Goal: Find specific page/section: Find specific page/section

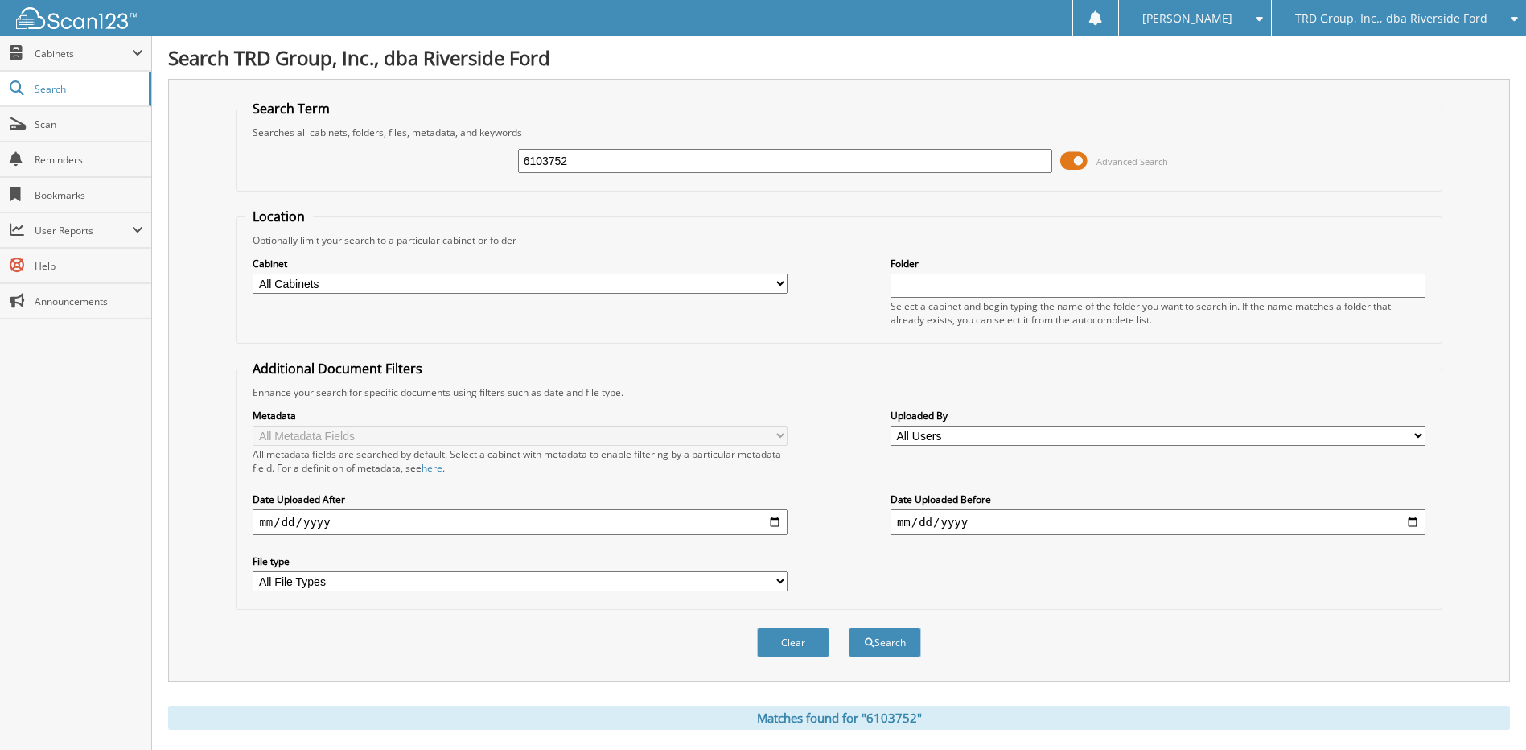
click at [1344, 31] on div "TRD Group, Inc., dba Riverside Ford" at bounding box center [1399, 18] width 238 height 36
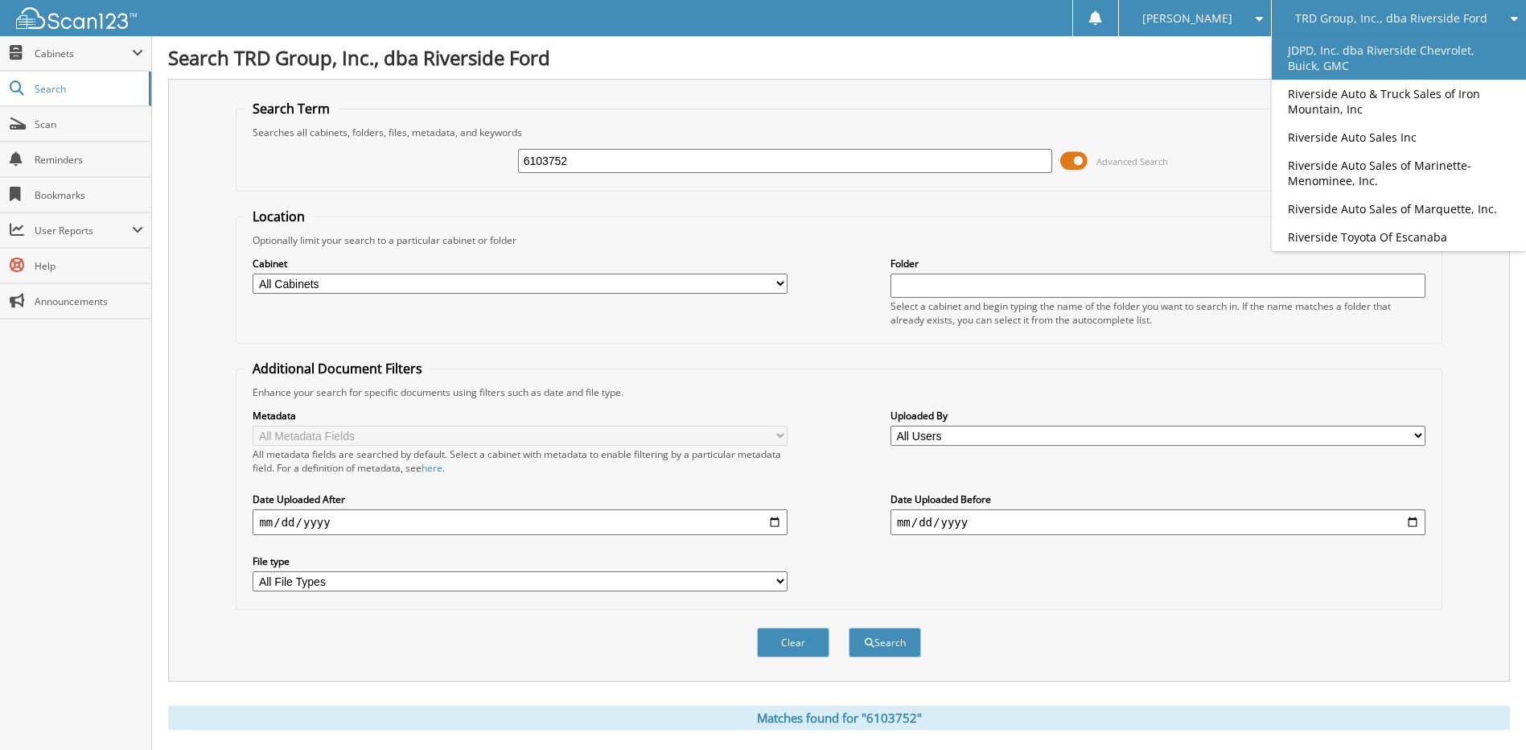
click at [1354, 51] on link "JDPD, Inc. dba Riverside Chevrolet, Buick, GMC" at bounding box center [1399, 57] width 254 height 43
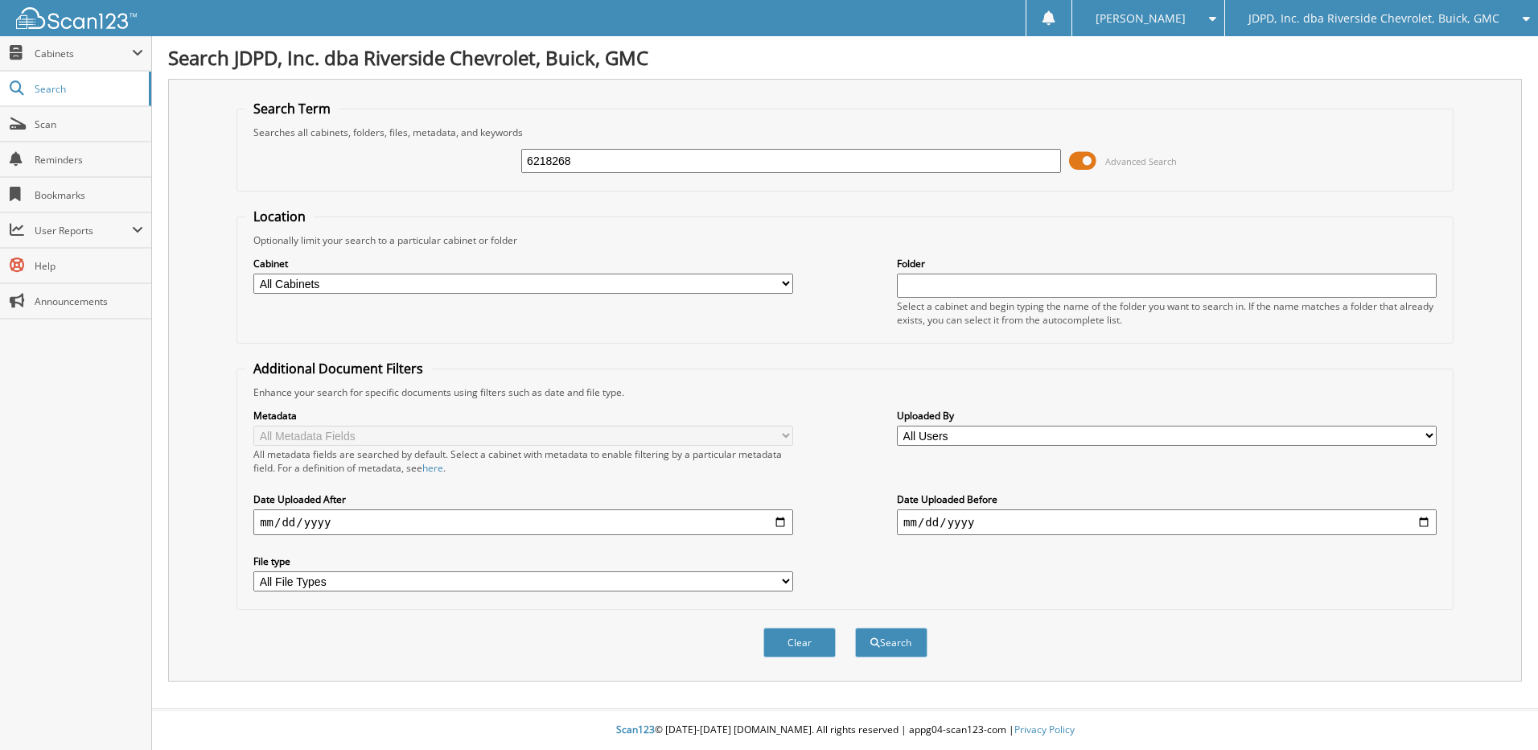
type input "6218268"
click at [855, 627] on button "Search" at bounding box center [891, 642] width 72 height 30
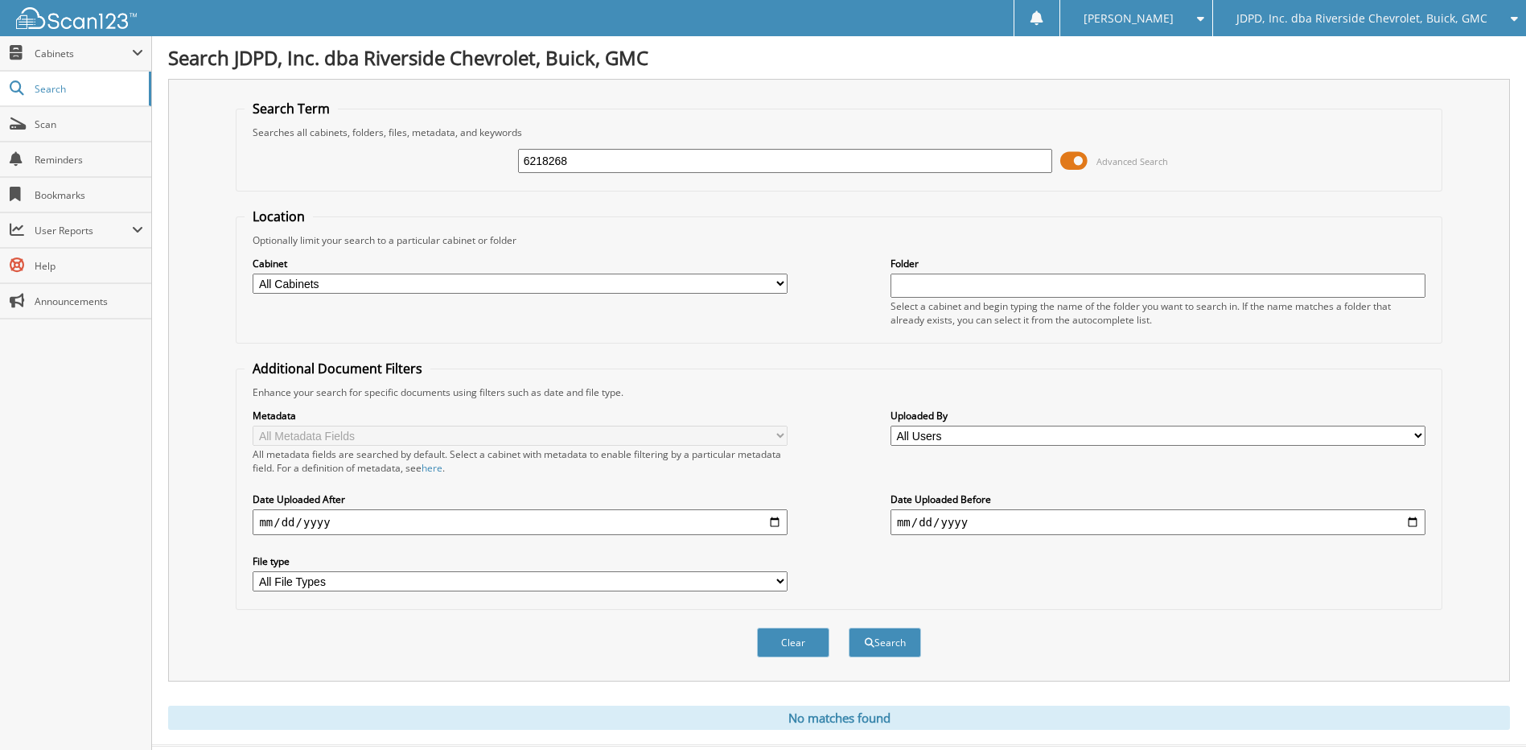
click at [576, 152] on input "6218268" at bounding box center [785, 161] width 535 height 24
click at [575, 153] on input "6218268" at bounding box center [785, 161] width 535 height 24
type input "6218549"
click at [849, 627] on button "Search" at bounding box center [885, 642] width 72 height 30
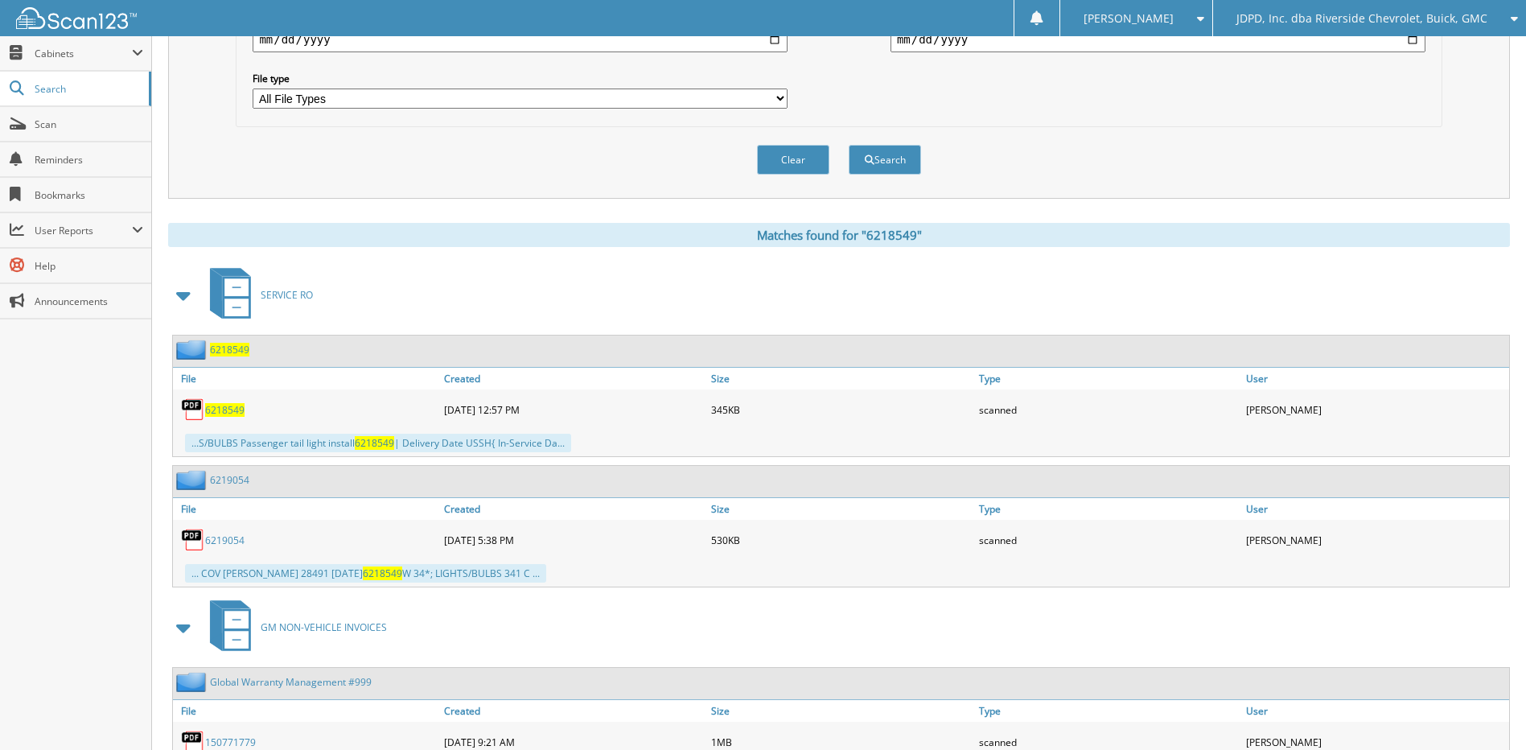
scroll to position [606, 0]
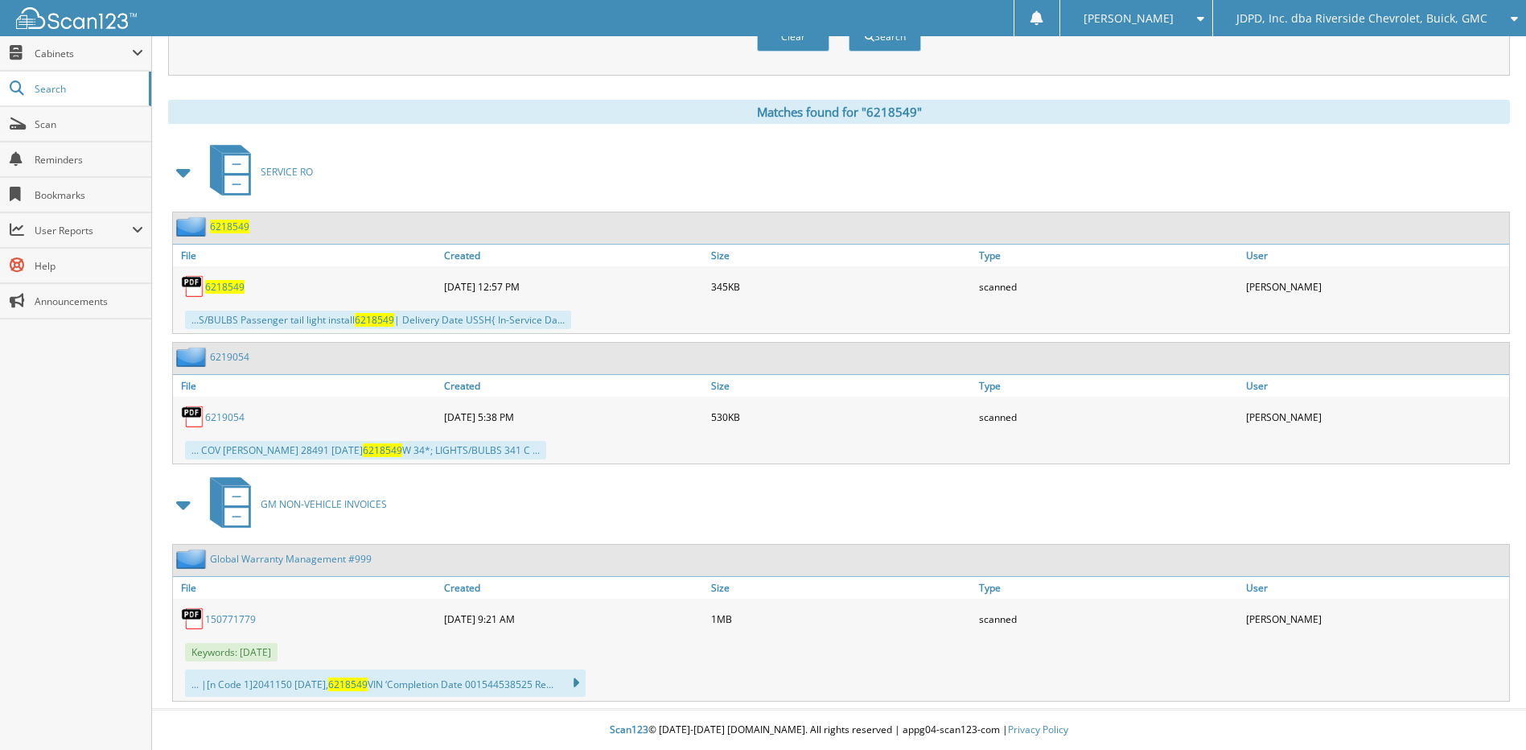
click at [236, 615] on link "150771779" at bounding box center [230, 619] width 51 height 14
click at [224, 219] on div "6218549" at bounding box center [211, 226] width 76 height 20
click at [232, 358] on link "6219054" at bounding box center [229, 357] width 39 height 14
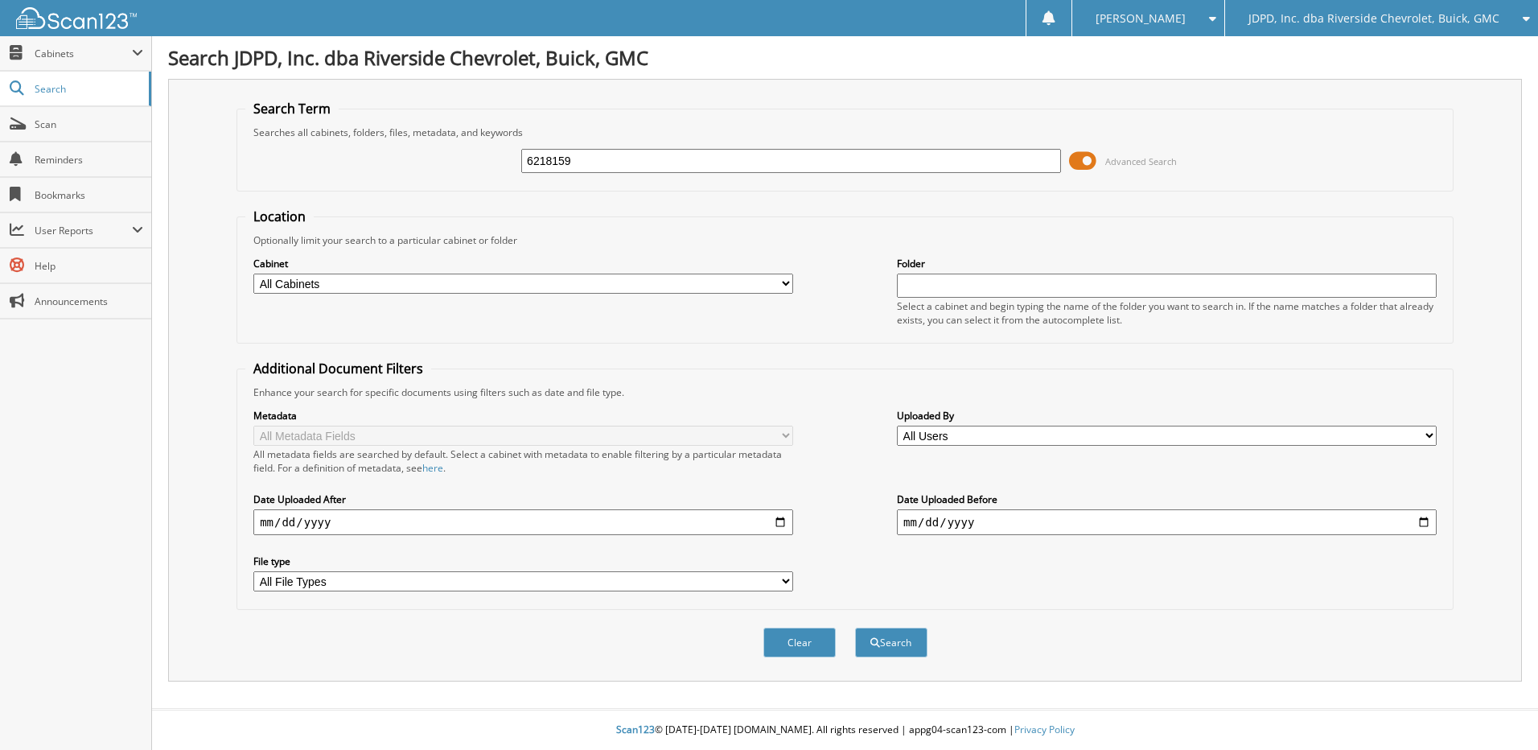
type input "6218159"
click at [855, 627] on button "Search" at bounding box center [891, 642] width 72 height 30
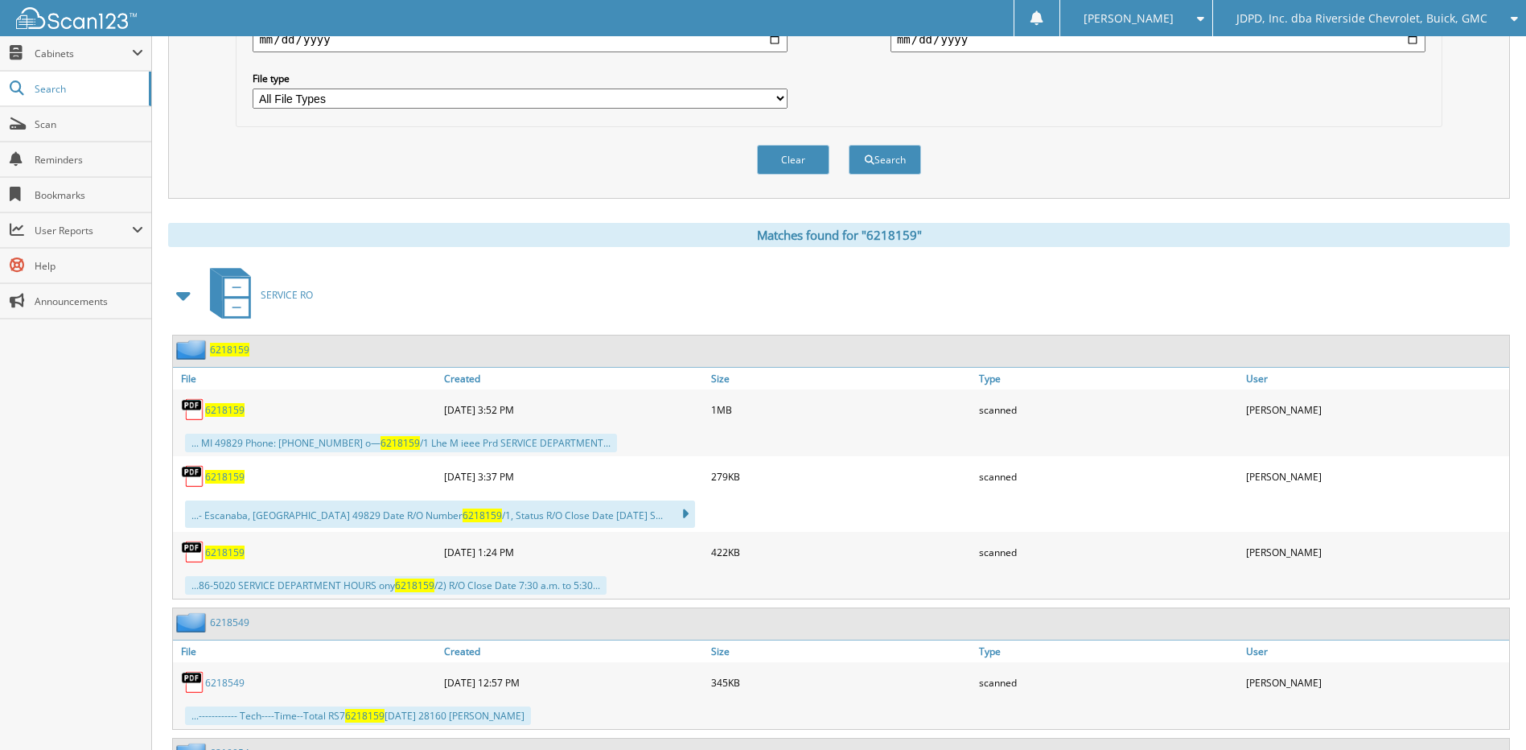
scroll to position [563, 0]
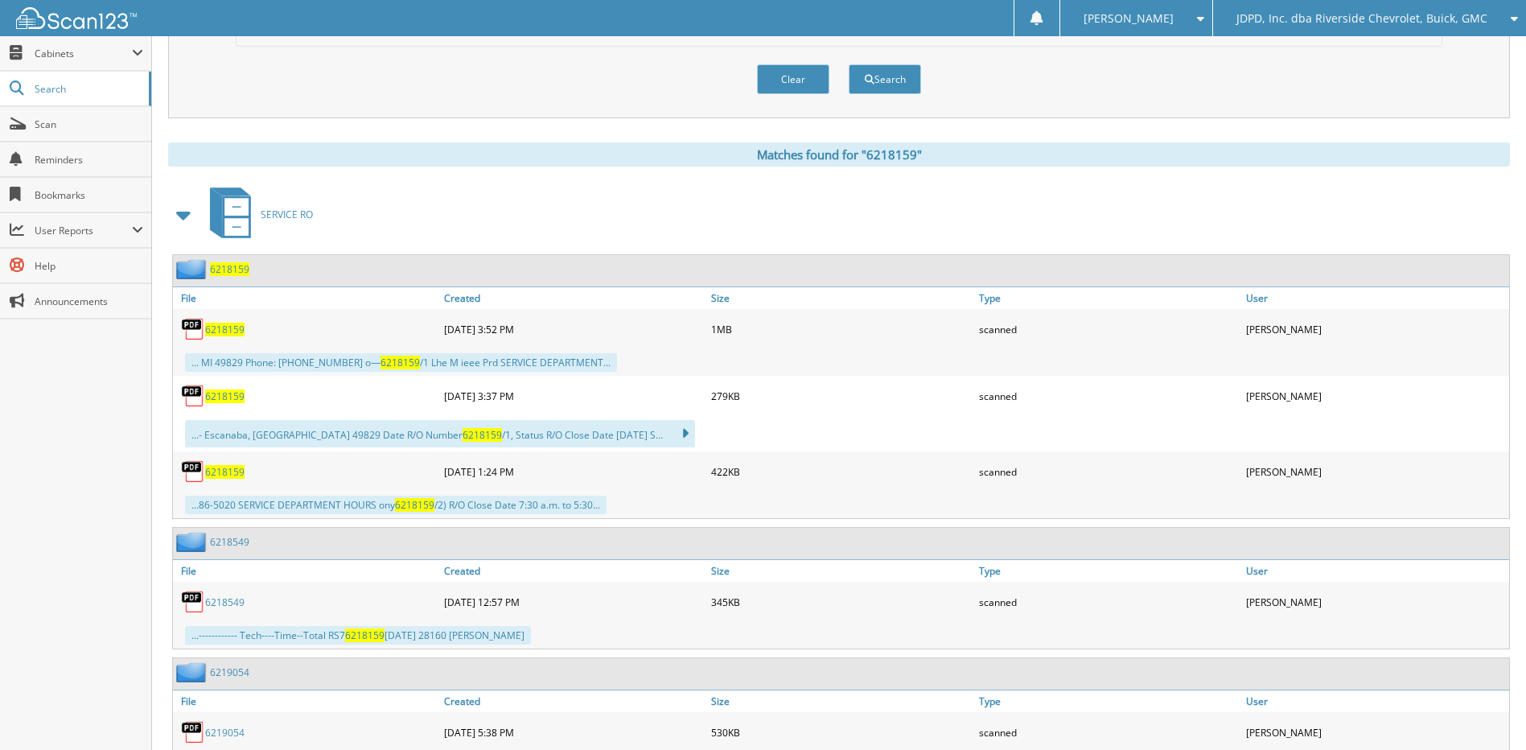
click at [233, 263] on span "6218159" at bounding box center [229, 269] width 39 height 14
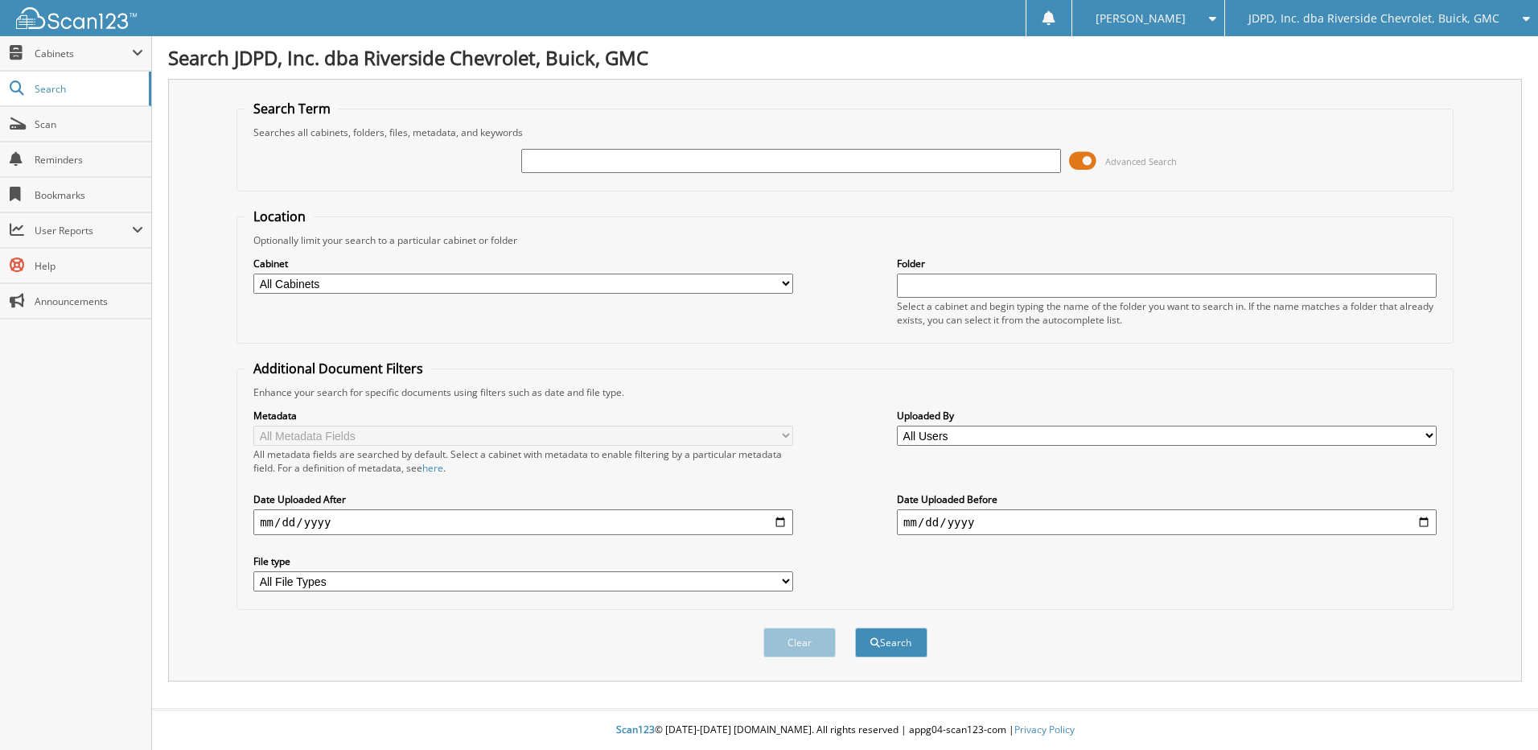
click at [681, 163] on input "text" at bounding box center [791, 161] width 540 height 24
type input "6218268"
click at [855, 627] on button "Search" at bounding box center [891, 642] width 72 height 30
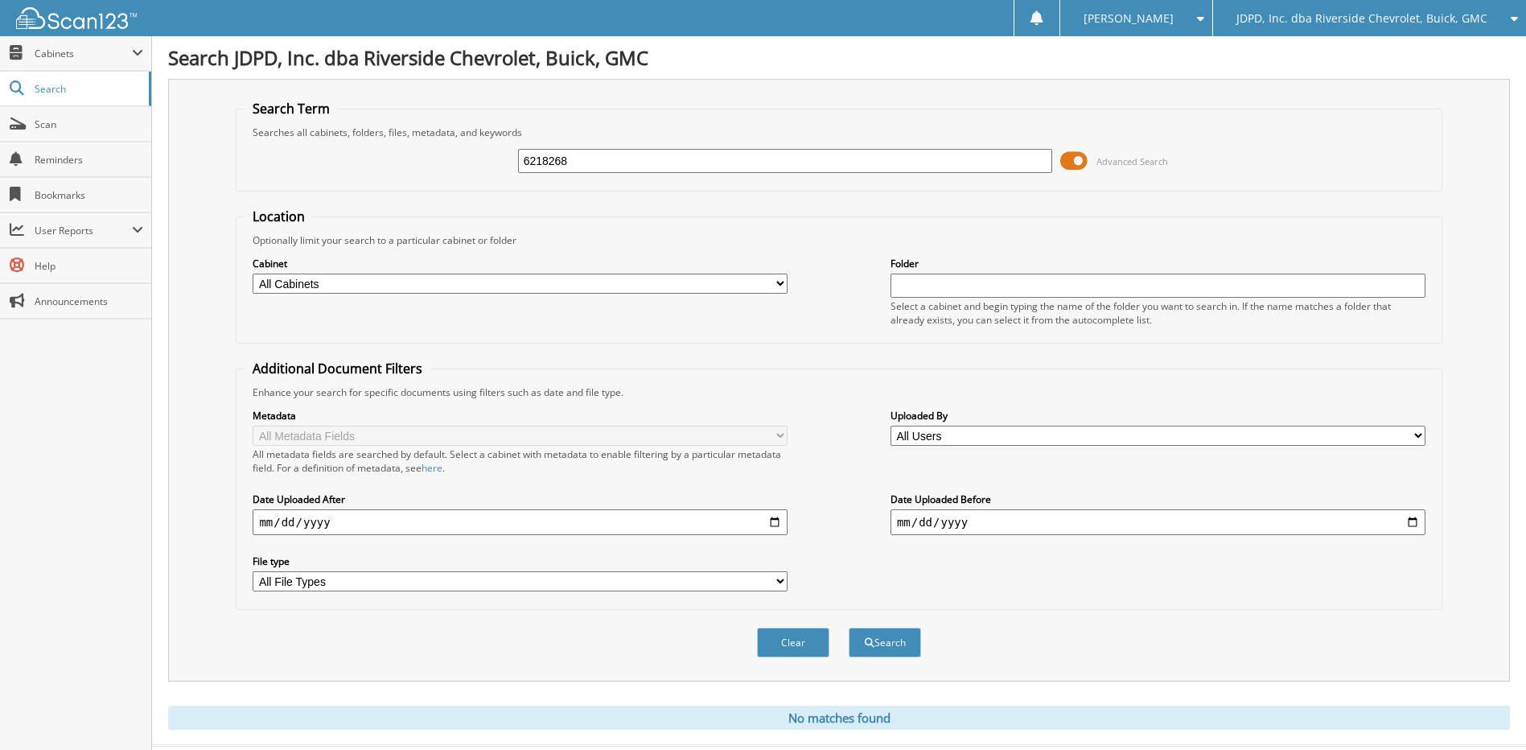
click at [621, 158] on input "6218268" at bounding box center [785, 161] width 535 height 24
click at [733, 162] on input "text" at bounding box center [785, 161] width 535 height 24
type input "6219860"
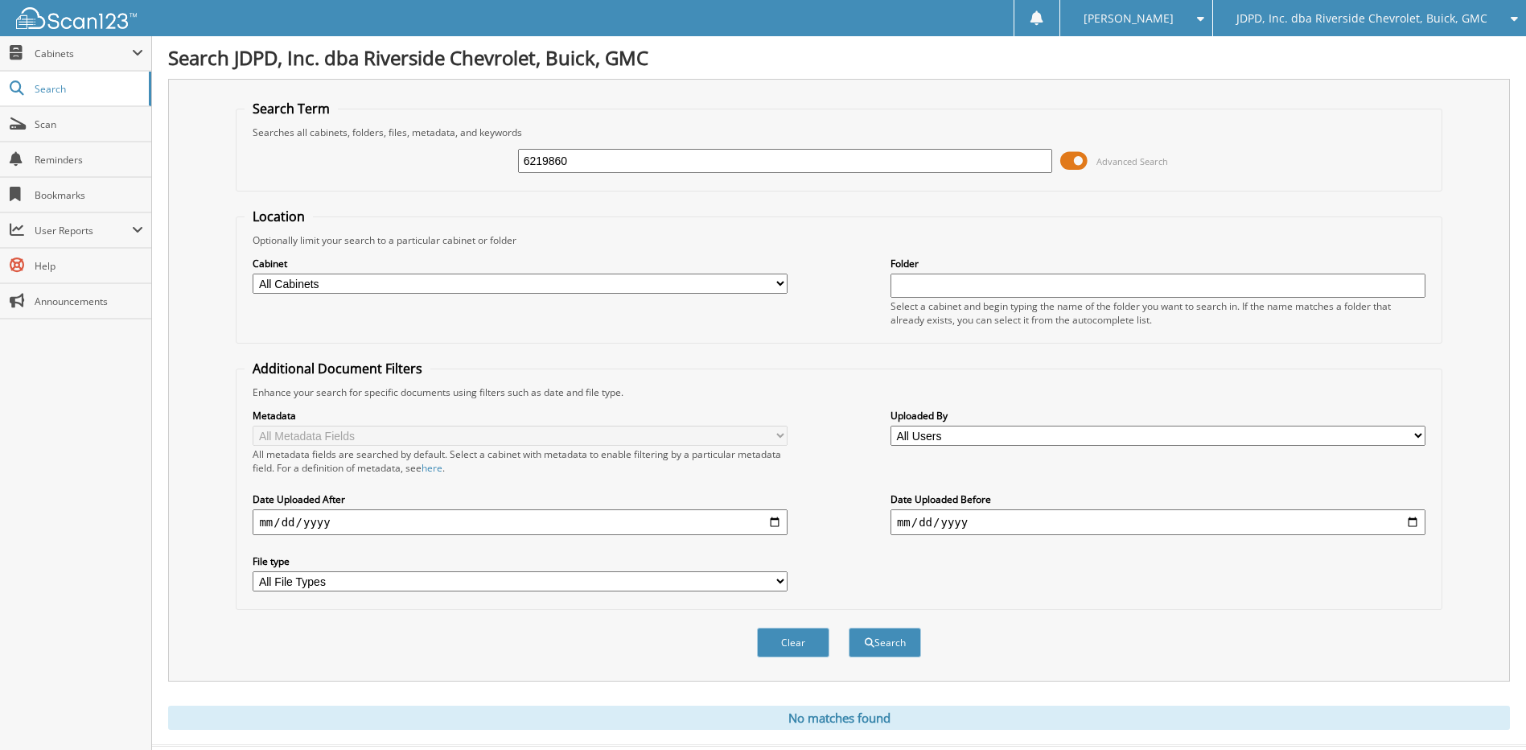
click at [849, 627] on button "Search" at bounding box center [885, 642] width 72 height 30
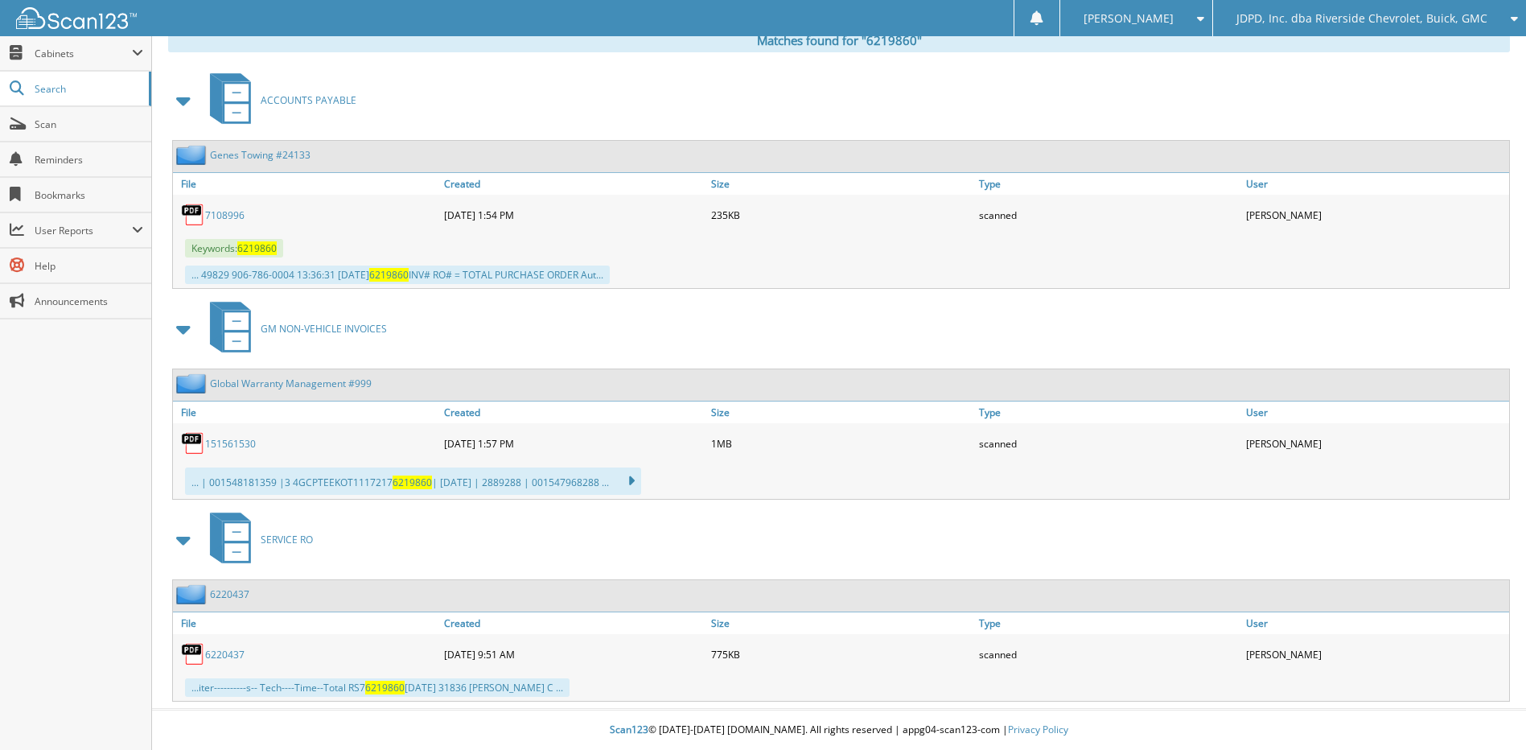
scroll to position [598, 0]
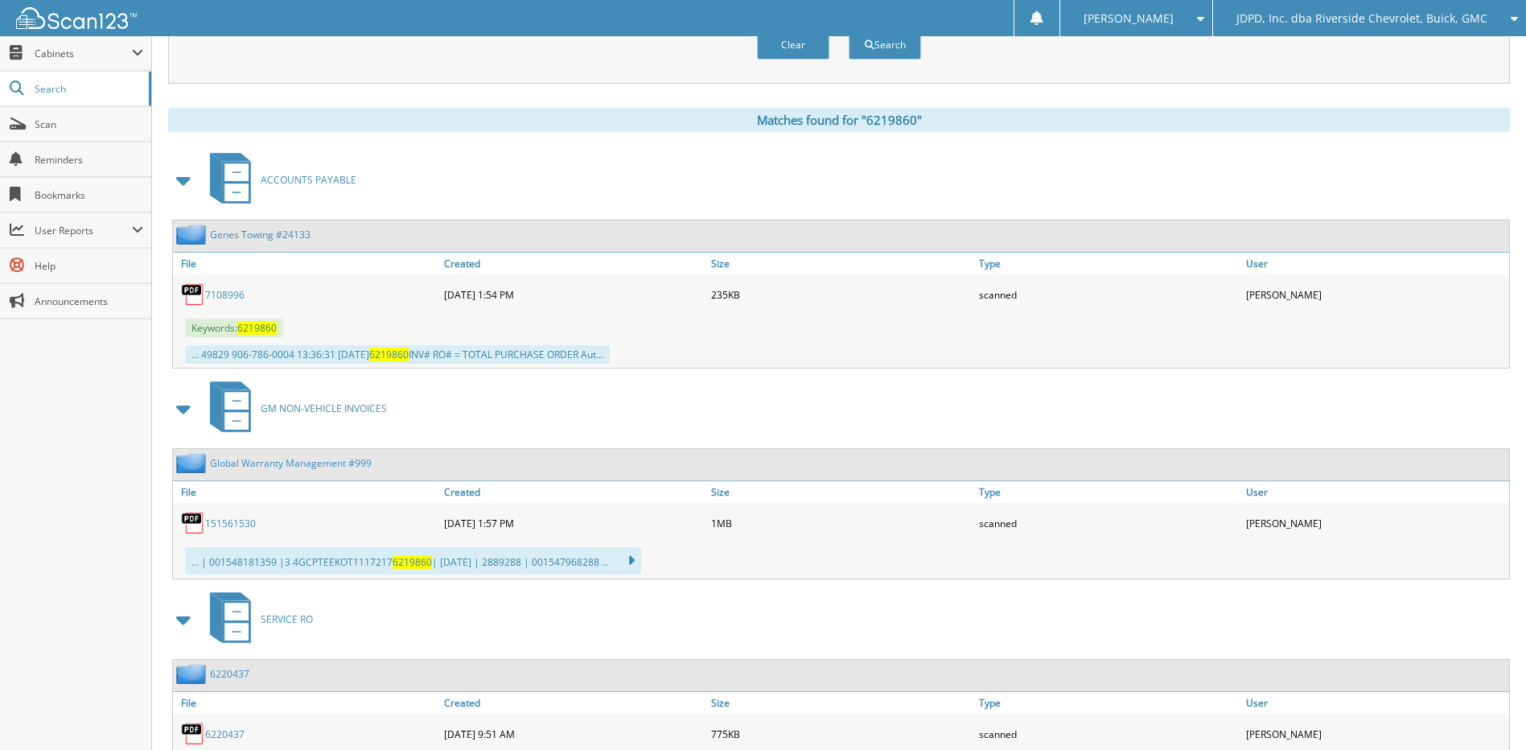
click at [294, 465] on link "Global Warranty Management #999" at bounding box center [291, 463] width 162 height 14
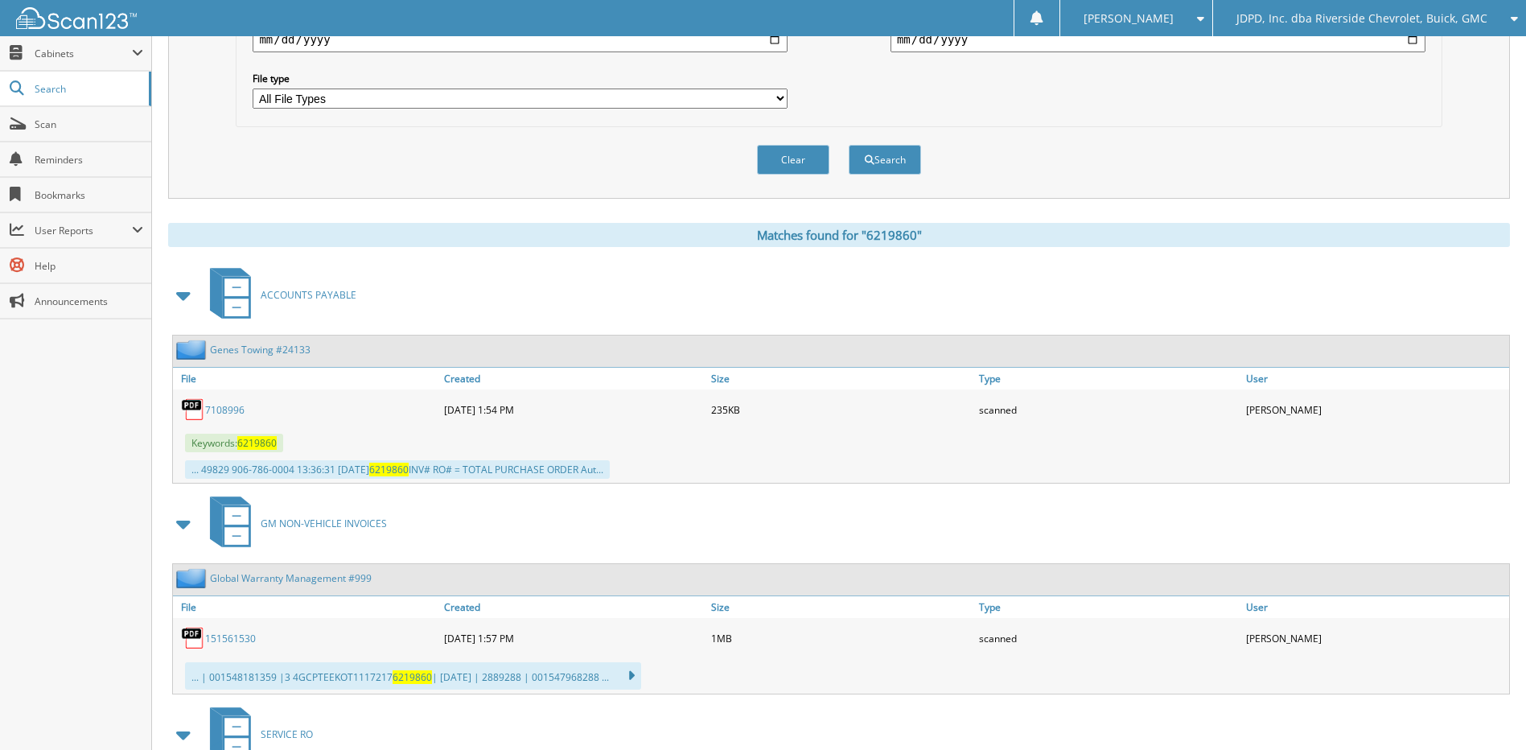
scroll to position [678, 0]
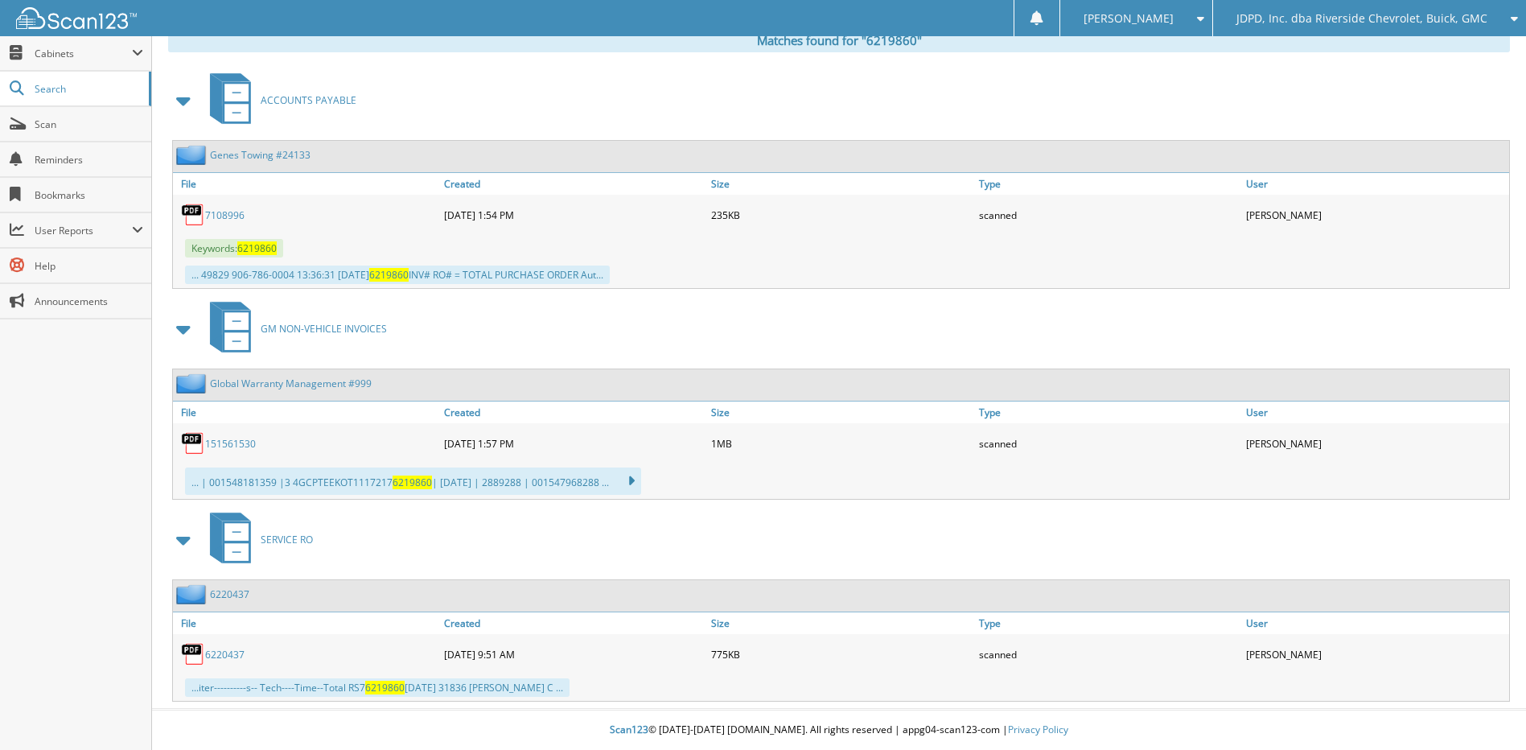
click at [228, 442] on link "151561530" at bounding box center [230, 444] width 51 height 14
click at [1221, 41] on div "Matches found for "6219860"" at bounding box center [839, 40] width 1342 height 24
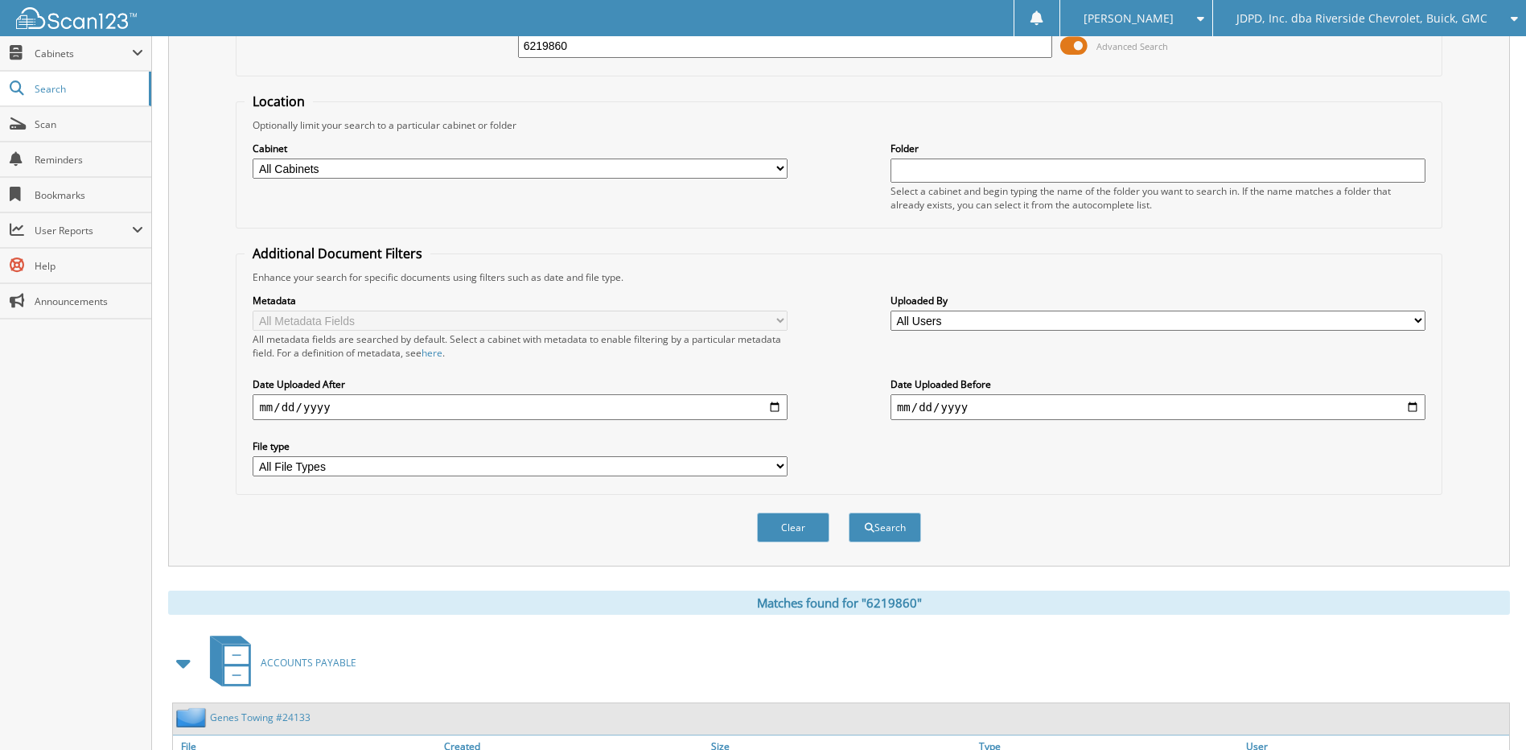
scroll to position [0, 0]
